Goal: Information Seeking & Learning: Learn about a topic

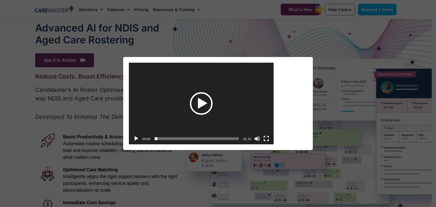
click at [199, 110] on div "Play" at bounding box center [201, 103] width 23 height 23
click at [160, 137] on span "Video Player" at bounding box center [159, 138] width 3 height 3
click at [162, 137] on span "00:06" at bounding box center [197, 138] width 84 height 3
click at [167, 138] on span "00:10" at bounding box center [197, 138] width 84 height 3
click at [172, 138] on span "00:16" at bounding box center [197, 138] width 84 height 3
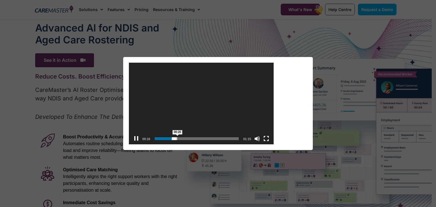
click at [179, 138] on span "00:20" at bounding box center [197, 138] width 84 height 3
drag, startPoint x: 191, startPoint y: 138, endPoint x: 201, endPoint y: 140, distance: 10.1
click at [192, 138] on span "00:31" at bounding box center [197, 138] width 84 height 3
click at [214, 138] on span "00:47" at bounding box center [197, 138] width 84 height 3
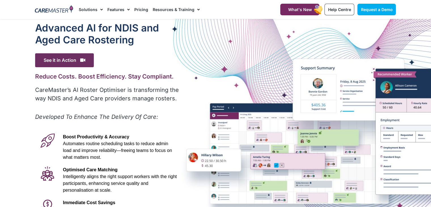
click at [65, 96] on p "CareMaster’s AI Roster Optimiser is transforming the way NDIS and Aged Care pro…" at bounding box center [107, 94] width 145 height 17
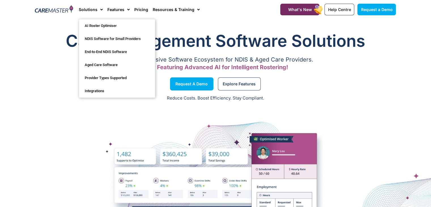
click at [58, 92] on div "Reduce Costs. Boost Efficiency. Stay Compliant." at bounding box center [215, 99] width 431 height 14
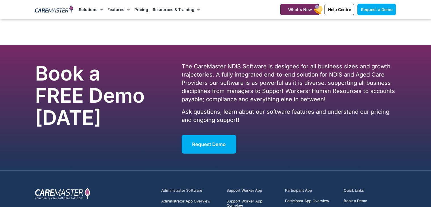
scroll to position [3485, 0]
